Goal: Information Seeking & Learning: Learn about a topic

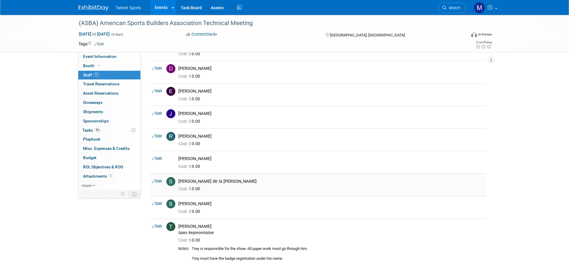
scroll to position [119, 0]
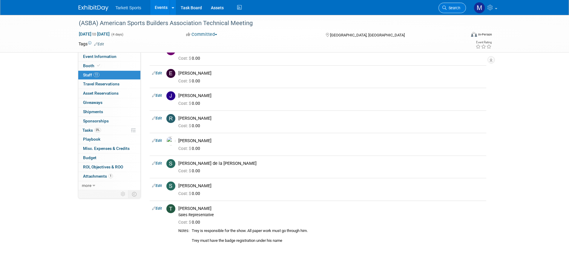
click at [454, 7] on span "Search" at bounding box center [453, 8] width 14 height 4
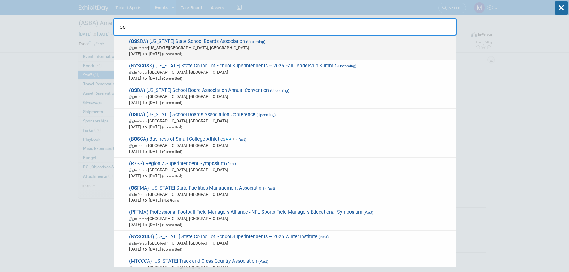
type input "os"
click at [189, 42] on span "( OS SBA) Oklahoma State School Boards Association (Upcoming) In-Person Oklahom…" at bounding box center [290, 48] width 326 height 18
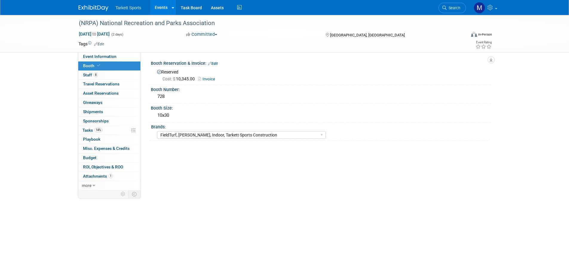
select select "FieldTurf, [PERSON_NAME], Indoor, Tarkett Sports Construction"
click at [449, 7] on span "Search" at bounding box center [453, 8] width 14 height 4
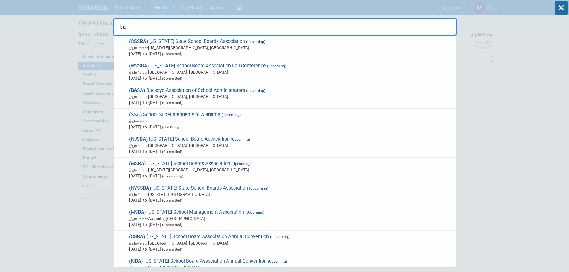
type input "b"
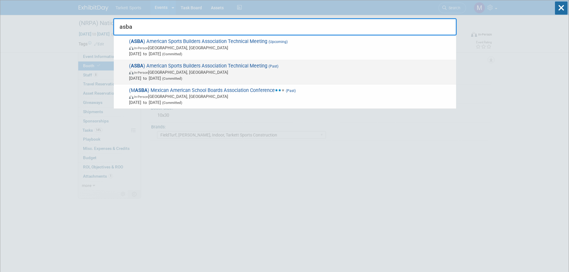
type input "asba"
click at [162, 70] on span "In-Person [GEOGRAPHIC_DATA], [GEOGRAPHIC_DATA]" at bounding box center [291, 72] width 324 height 6
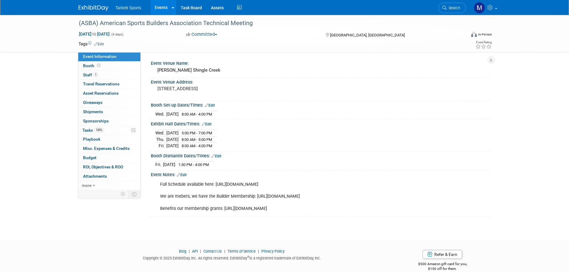
click at [107, 75] on link "1 Staff 1" at bounding box center [109, 75] width 62 height 9
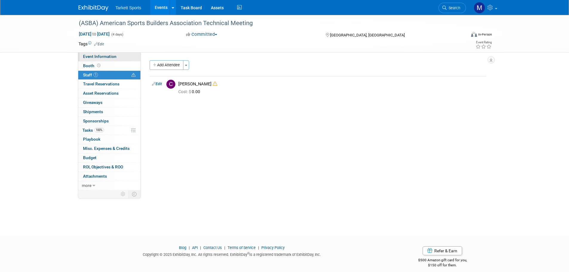
click at [106, 56] on span "Event Information" at bounding box center [99, 56] width 33 height 5
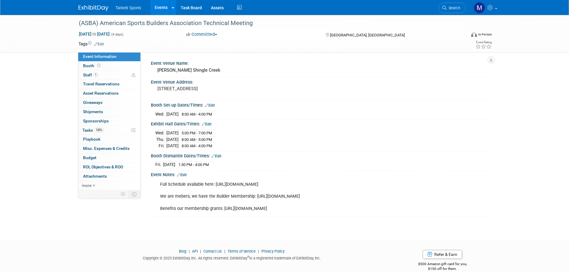
click at [460, 10] on link "Search" at bounding box center [451, 8] width 27 height 10
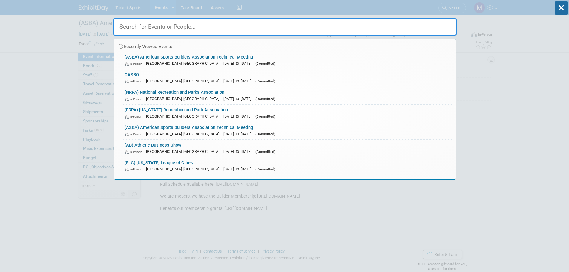
click at [372, 28] on input "text" at bounding box center [284, 26] width 343 height 17
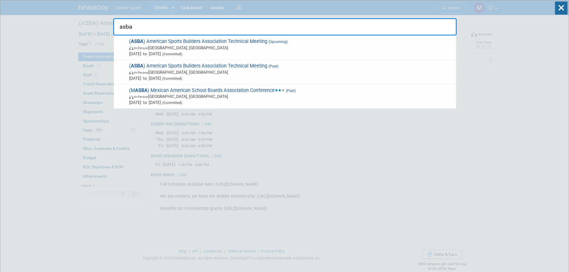
type input "asba"
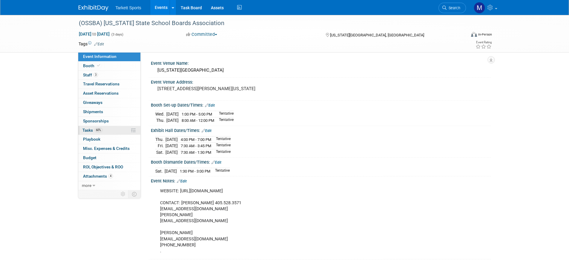
click at [120, 132] on link "60% Tasks 60%" at bounding box center [109, 130] width 62 height 9
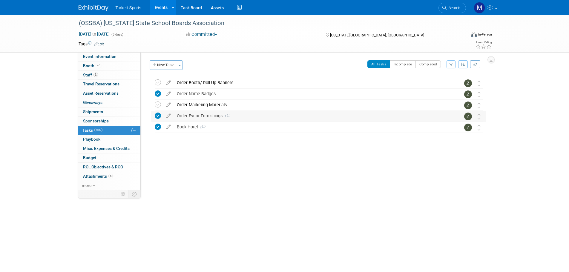
click at [190, 116] on div "Order Event Furnishings 1" at bounding box center [313, 116] width 278 height 10
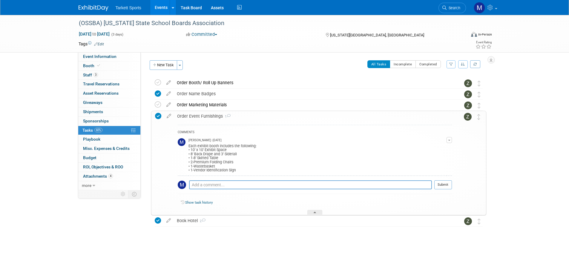
click at [195, 113] on div "Order Event Furnishings 1" at bounding box center [313, 116] width 278 height 10
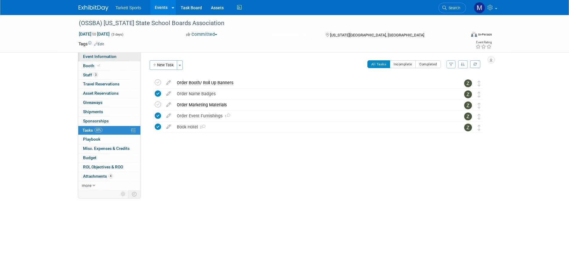
click at [108, 58] on span "Event Information" at bounding box center [99, 56] width 33 height 5
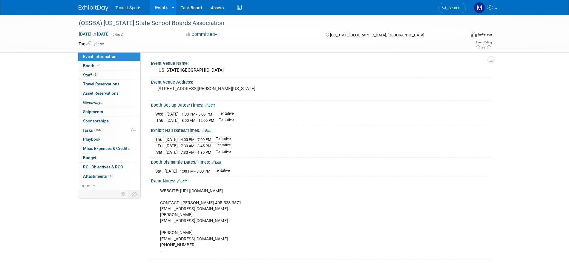
click at [447, 7] on span "Search" at bounding box center [453, 8] width 14 height 4
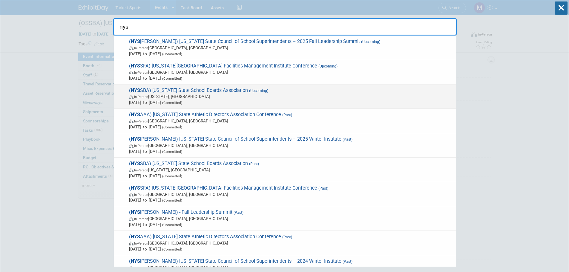
type input "nys"
click at [148, 93] on span "( NYS SBA) New York State School Boards Association (Upcoming) In-Person New Yo…" at bounding box center [290, 96] width 326 height 18
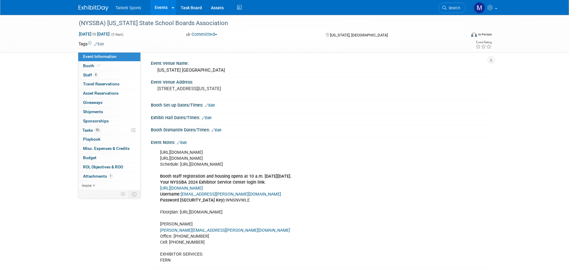
click at [97, 132] on span "0%" at bounding box center [97, 130] width 7 height 4
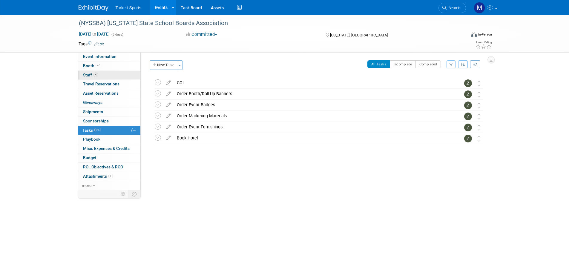
click at [111, 75] on link "4 Staff 4" at bounding box center [109, 75] width 62 height 9
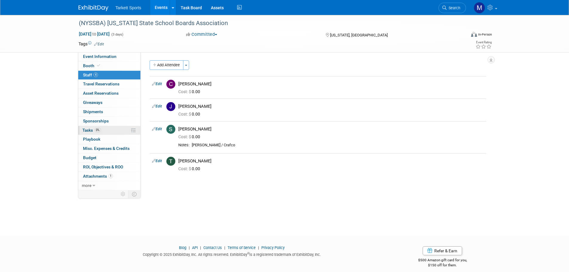
drag, startPoint x: 99, startPoint y: 130, endPoint x: 102, endPoint y: 129, distance: 3.1
click at [99, 130] on span "0%" at bounding box center [97, 130] width 7 height 4
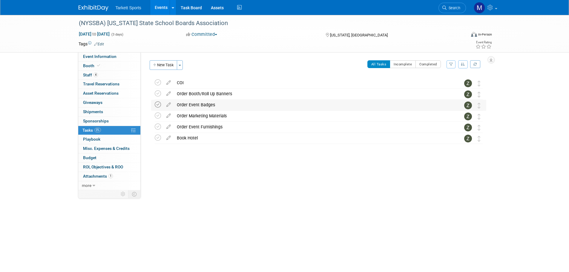
click at [156, 102] on icon at bounding box center [158, 105] width 6 height 6
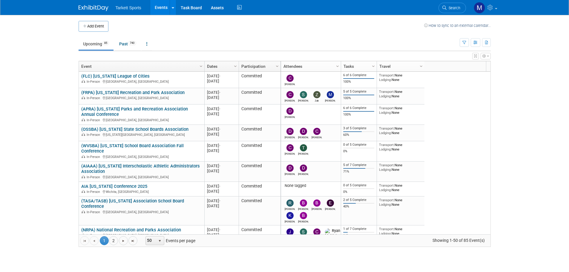
click at [450, 10] on span "Search" at bounding box center [453, 8] width 14 height 4
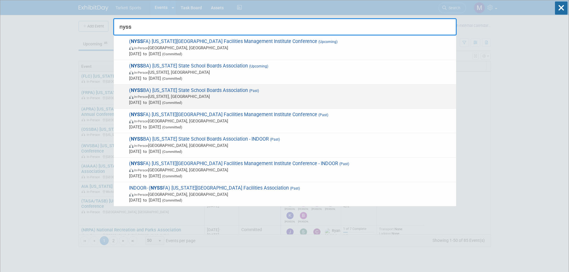
type input "nyss"
click at [182, 101] on span "(Committed)" at bounding box center [171, 103] width 21 height 4
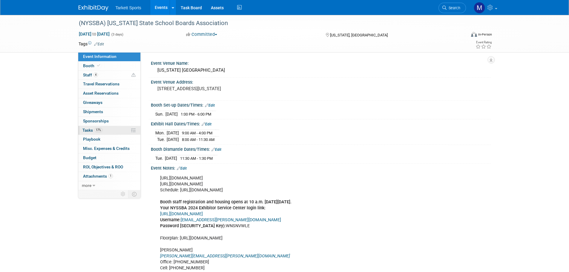
click at [109, 127] on link "17% Tasks 17%" at bounding box center [109, 130] width 62 height 9
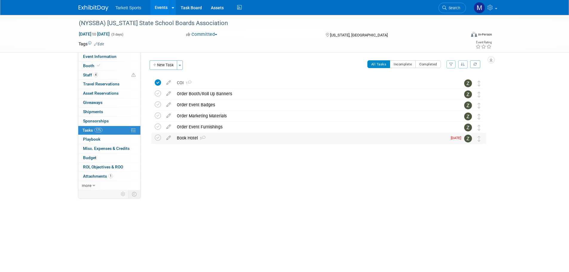
click at [196, 136] on div "Book Hotel 3" at bounding box center [310, 138] width 273 height 10
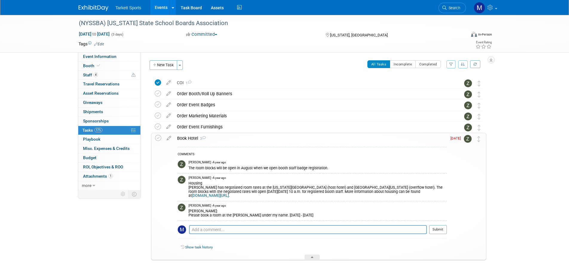
click at [196, 138] on div "Book Hotel 3" at bounding box center [310, 138] width 273 height 10
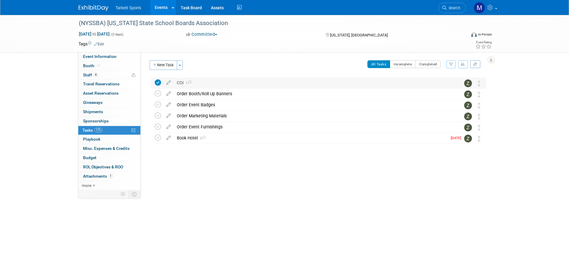
click at [184, 85] on div "COI 1" at bounding box center [313, 83] width 278 height 10
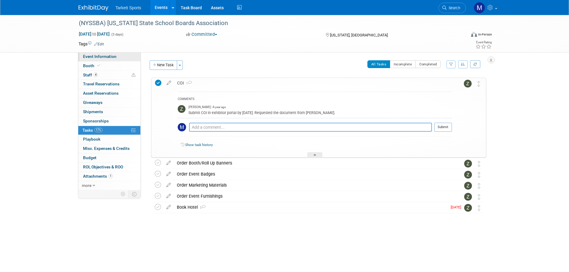
click at [98, 56] on span "Event Information" at bounding box center [99, 56] width 33 height 5
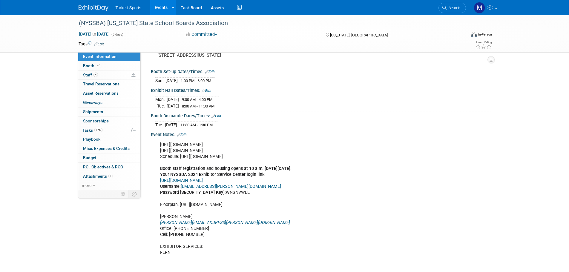
scroll to position [34, 0]
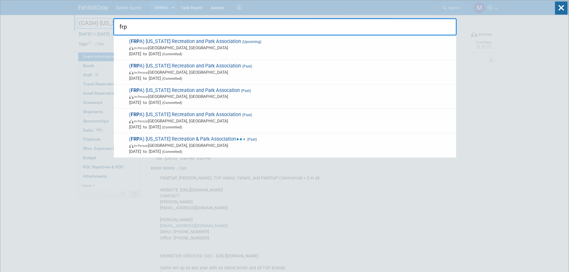
type input "frpa"
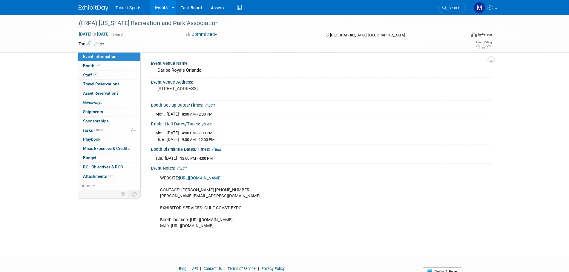
click at [214, 176] on link "https://www.frpa.org/home" at bounding box center [200, 178] width 43 height 5
click at [196, 25] on div "(FRPA) [US_STATE] Recreation and Park Association" at bounding box center [267, 23] width 380 height 11
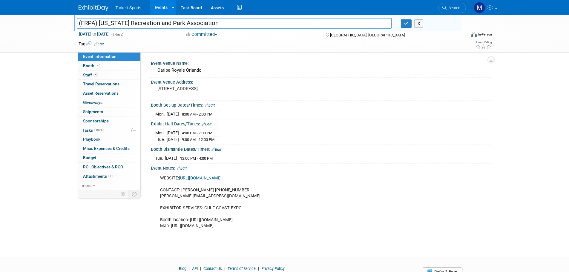
drag, startPoint x: 196, startPoint y: 25, endPoint x: -30, endPoint y: 14, distance: 226.0
click at [0, 14] on html "Tarkett Sports Events Add Event Bulk Upload Events Shareable Event Boards Recen…" at bounding box center [284, 136] width 569 height 272
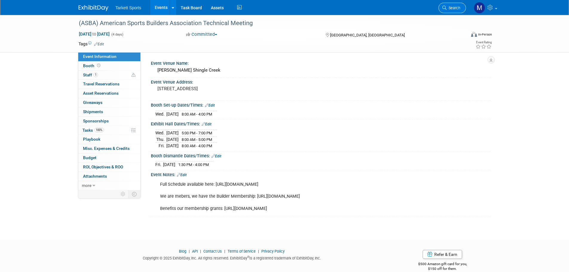
click at [447, 8] on span "Search" at bounding box center [453, 8] width 14 height 4
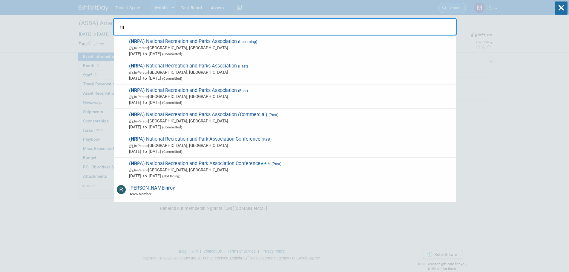
type input "nrp"
